Goal: Check status: Check status

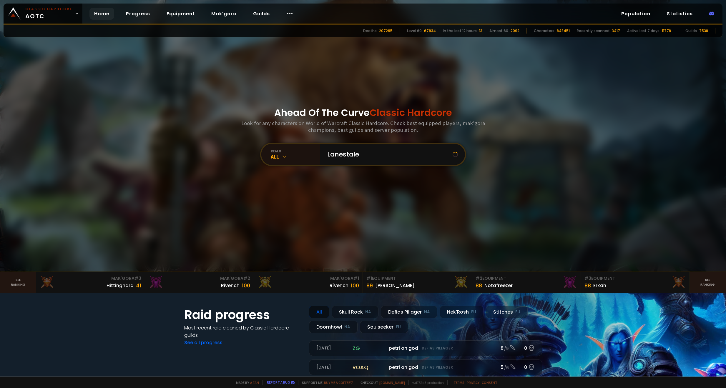
type input "Lanestaley"
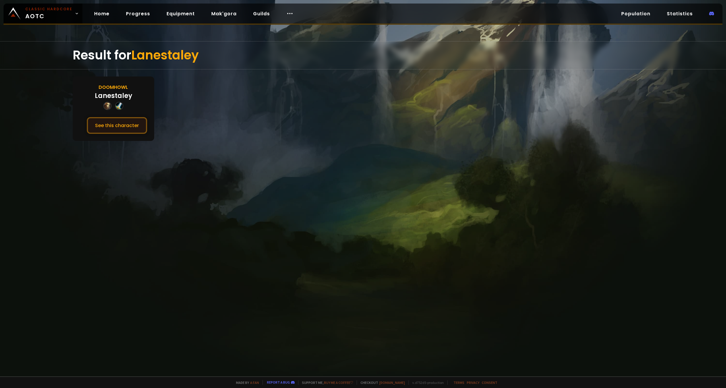
click at [129, 130] on button "See this character" at bounding box center [117, 125] width 60 height 17
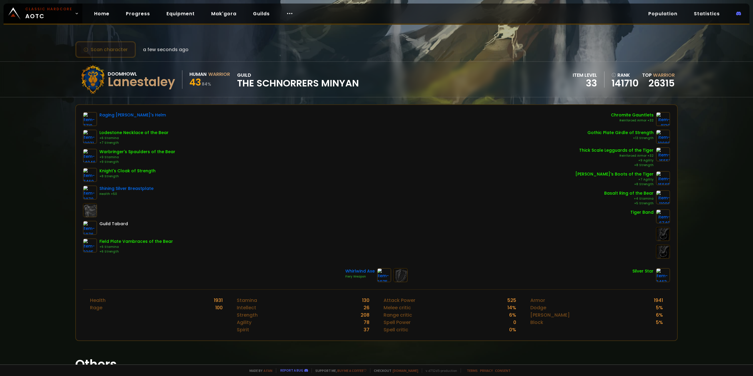
click at [107, 52] on button "Scan character" at bounding box center [105, 49] width 61 height 17
click at [109, 53] on button "Scan character" at bounding box center [105, 49] width 61 height 17
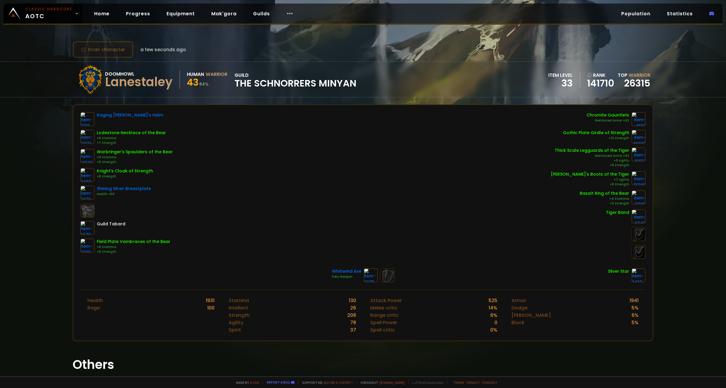
click at [112, 49] on button "Scan character" at bounding box center [103, 49] width 61 height 17
click at [110, 50] on button "Scan character" at bounding box center [103, 49] width 61 height 17
